Goal: Transaction & Acquisition: Register for event/course

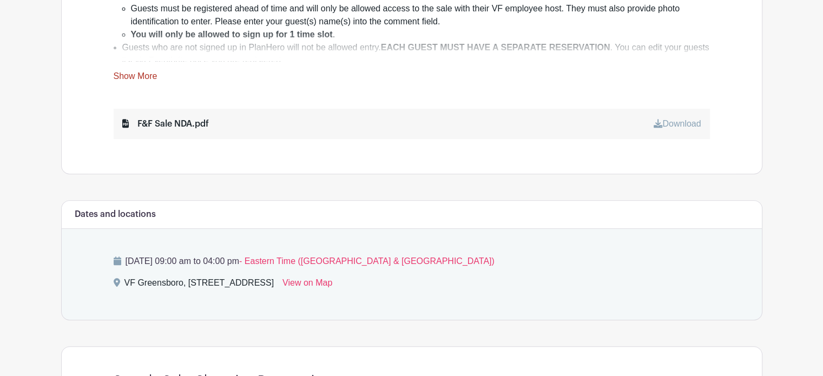
scroll to position [541, 0]
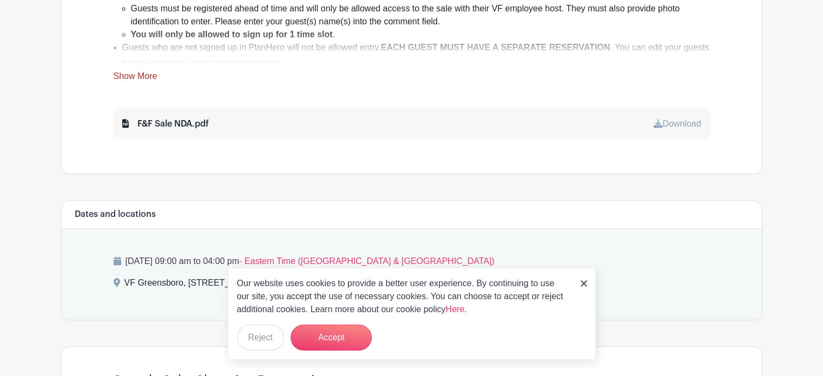
click at [676, 122] on link "Download" at bounding box center [677, 123] width 47 height 9
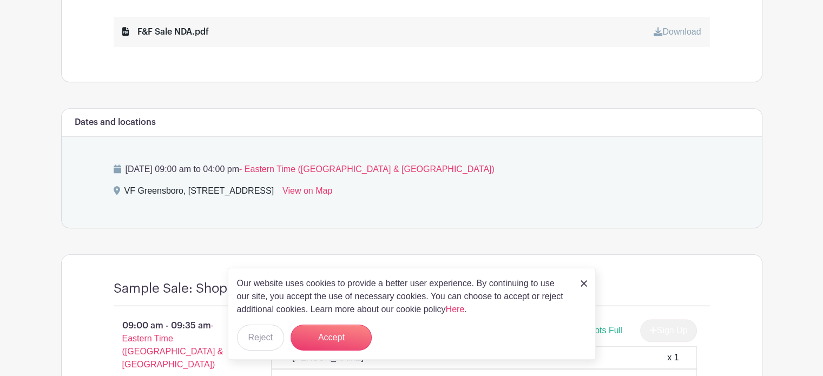
scroll to position [721, 0]
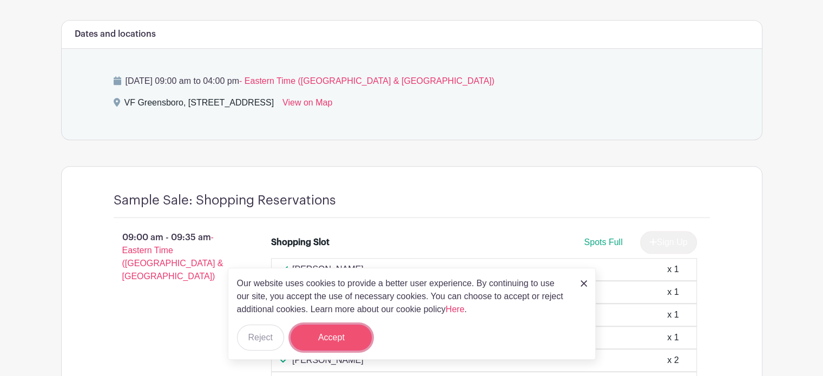
click at [325, 338] on button "Accept" at bounding box center [331, 338] width 81 height 26
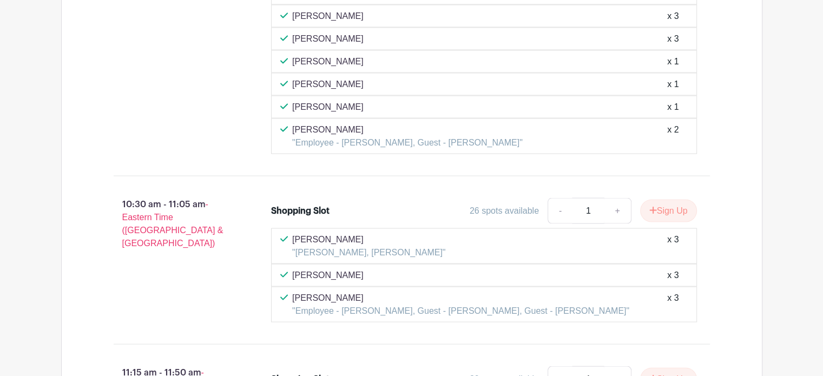
scroll to position [2039, 0]
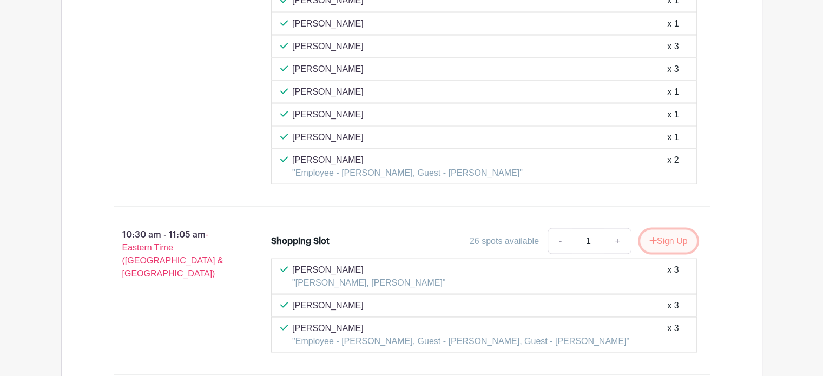
click at [669, 229] on button "Sign Up" at bounding box center [668, 240] width 57 height 23
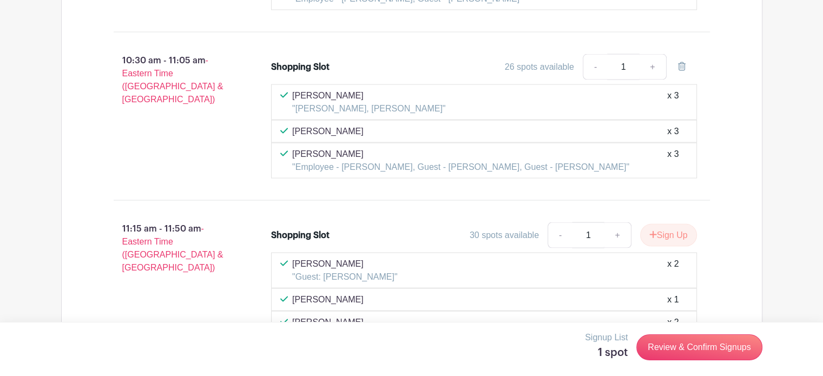
scroll to position [2219, 0]
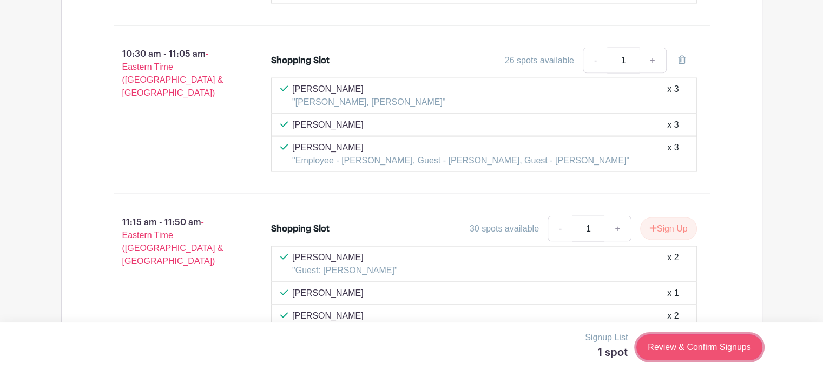
click at [697, 345] on link "Review & Confirm Signups" at bounding box center [699, 347] width 126 height 26
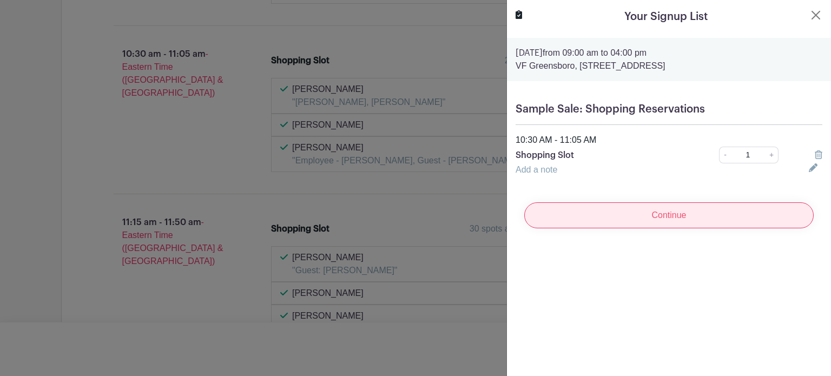
click at [687, 214] on input "Continue" at bounding box center [669, 215] width 290 height 26
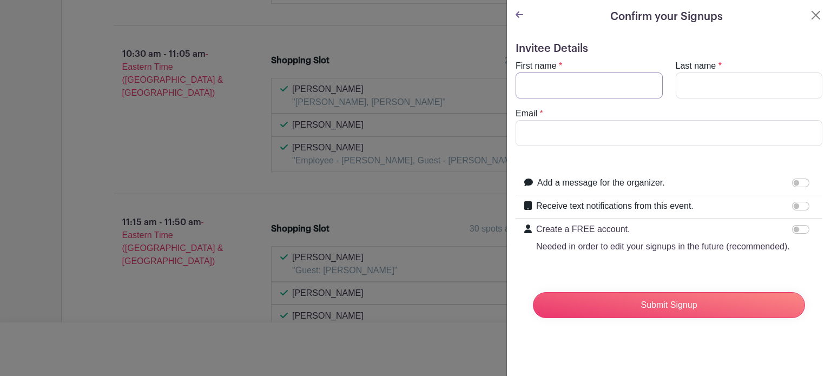
click at [584, 78] on input "First name" at bounding box center [589, 86] width 147 height 26
type input "[PERSON_NAME]"
type input "Anetrella"
type input "[EMAIL_ADDRESS][DOMAIN_NAME]"
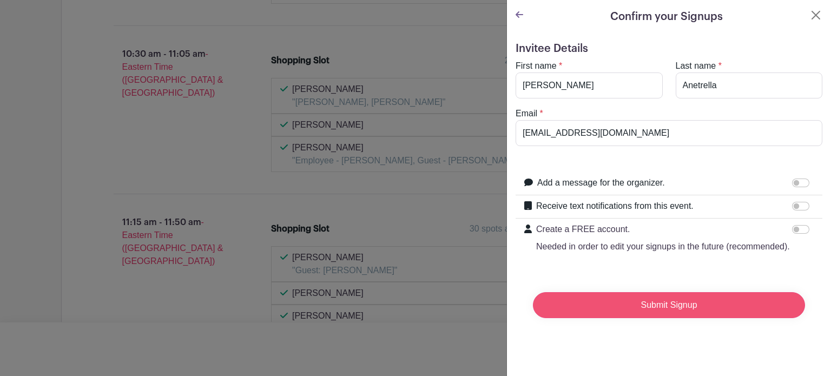
click at [661, 318] on input "Submit Signup" at bounding box center [669, 305] width 272 height 26
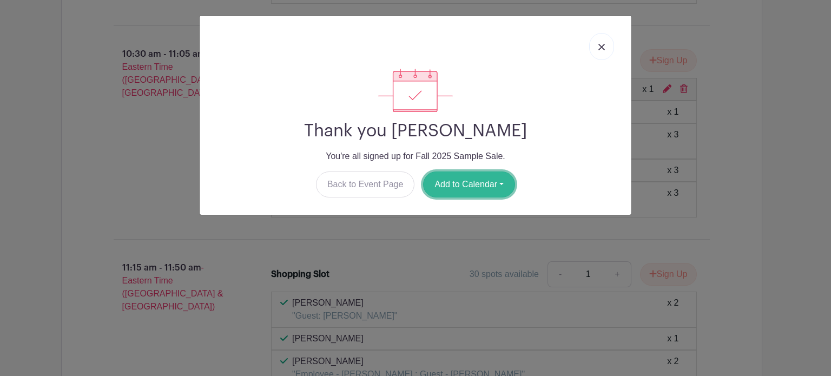
click at [489, 183] on button "Add to Calendar" at bounding box center [469, 185] width 92 height 26
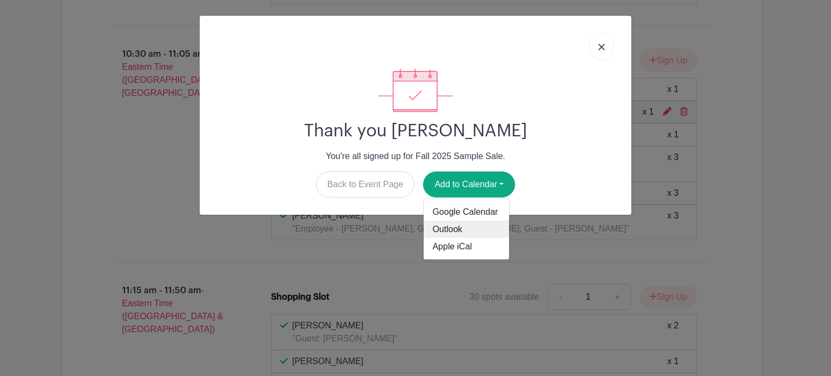
click at [457, 231] on link "Outlook" at bounding box center [467, 229] width 86 height 17
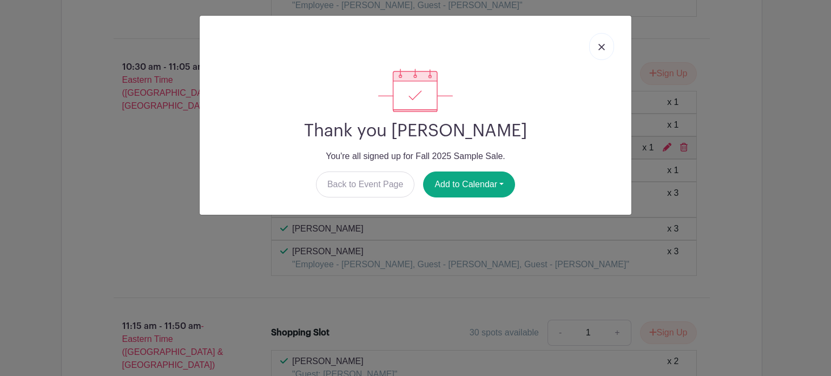
click at [596, 45] on link at bounding box center [601, 46] width 25 height 27
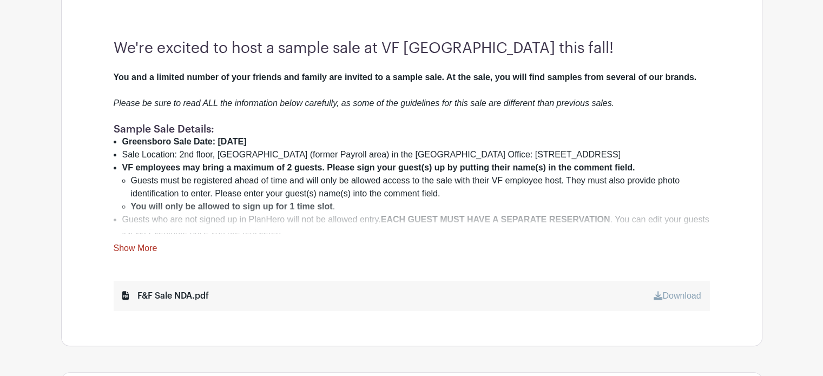
scroll to position [325, 0]
